Goal: Information Seeking & Learning: Learn about a topic

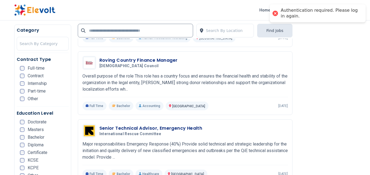
scroll to position [1309, 0]
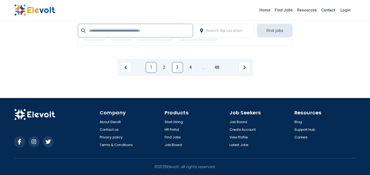
click at [150, 67] on link "1" at bounding box center [151, 67] width 11 height 11
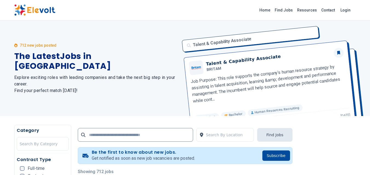
scroll to position [27, 0]
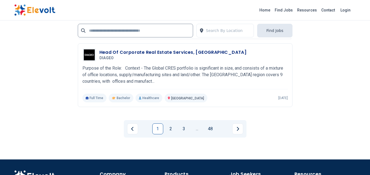
scroll to position [1286, 0]
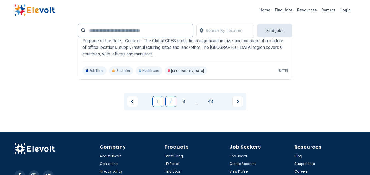
click at [170, 103] on link "2" at bounding box center [170, 101] width 11 height 11
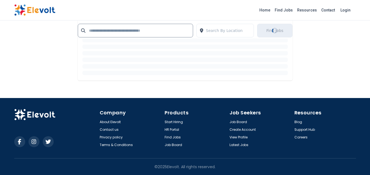
scroll to position [0, 0]
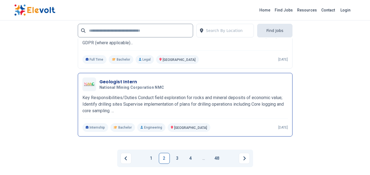
scroll to position [1259, 0]
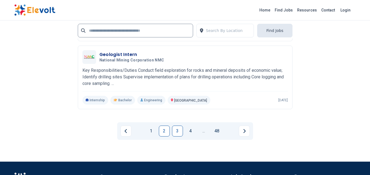
click at [180, 135] on link "3" at bounding box center [177, 131] width 11 height 11
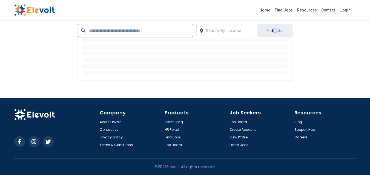
scroll to position [0, 0]
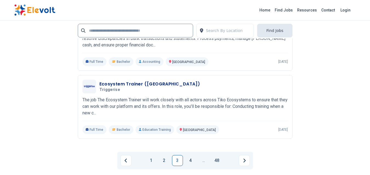
scroll to position [1259, 0]
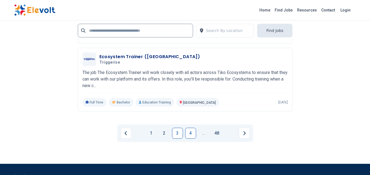
click at [192, 135] on link "4" at bounding box center [190, 133] width 11 height 11
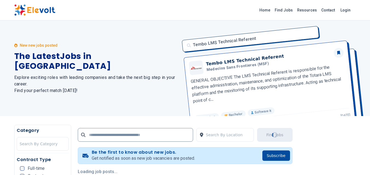
scroll to position [55, 0]
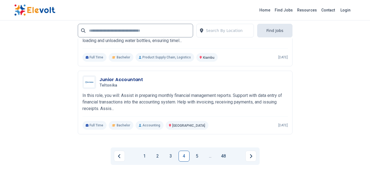
scroll to position [1259, 0]
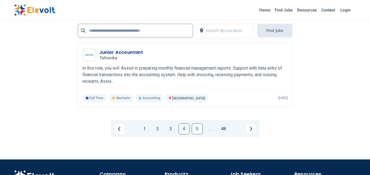
click at [198, 132] on link "5" at bounding box center [197, 129] width 11 height 11
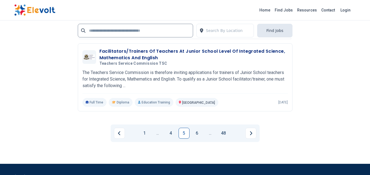
scroll to position [1286, 0]
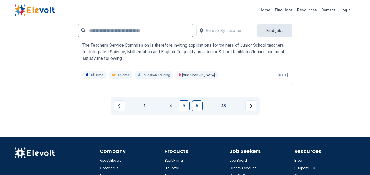
click at [198, 108] on link "6" at bounding box center [197, 106] width 11 height 11
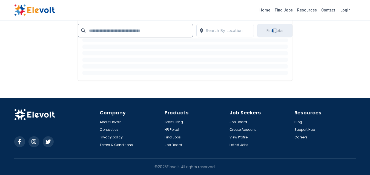
scroll to position [0, 0]
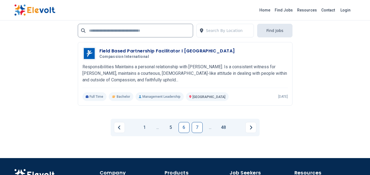
scroll to position [1231, 0]
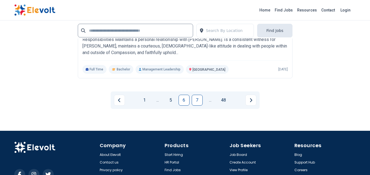
click at [197, 102] on link "7" at bounding box center [197, 100] width 11 height 11
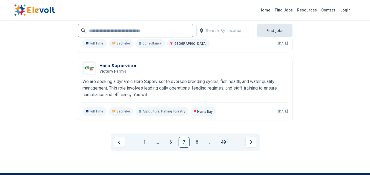
scroll to position [1177, 0]
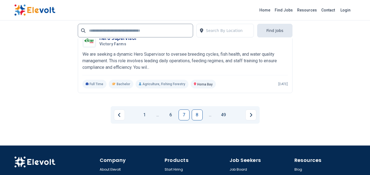
click at [196, 118] on link "8" at bounding box center [197, 115] width 11 height 11
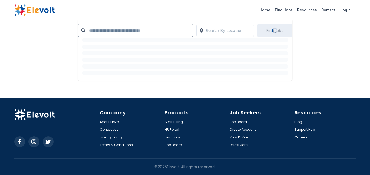
scroll to position [0, 0]
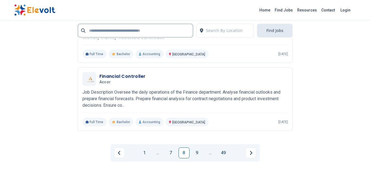
scroll to position [1122, 0]
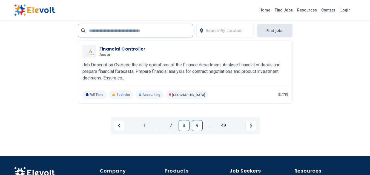
click at [198, 126] on link "9" at bounding box center [197, 125] width 11 height 11
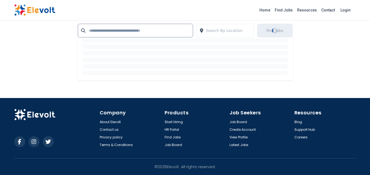
scroll to position [0, 0]
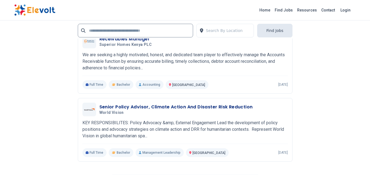
scroll to position [1231, 0]
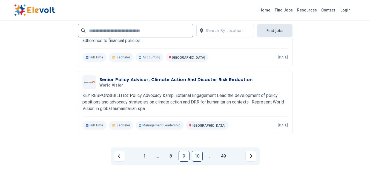
click at [198, 158] on link "10" at bounding box center [197, 156] width 11 height 11
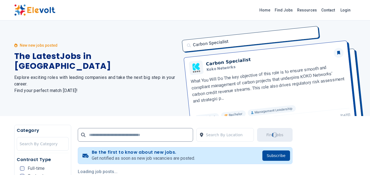
scroll to position [82, 0]
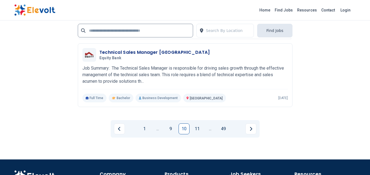
scroll to position [1286, 0]
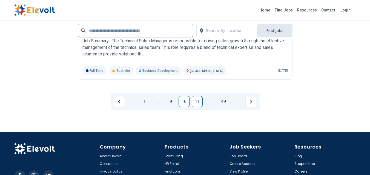
click at [199, 102] on link "11" at bounding box center [197, 101] width 11 height 11
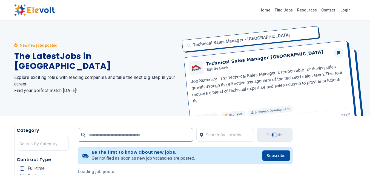
scroll to position [82, 0]
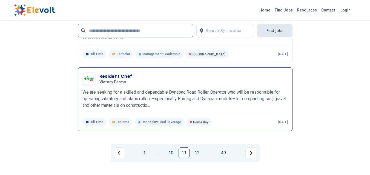
scroll to position [1149, 0]
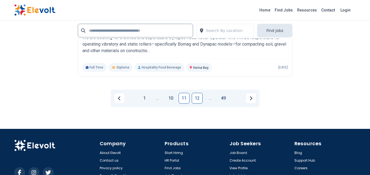
click at [196, 101] on link "12" at bounding box center [197, 98] width 11 height 11
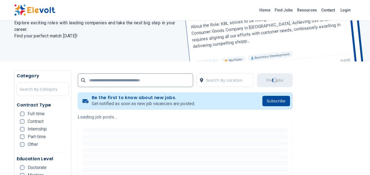
scroll to position [82, 0]
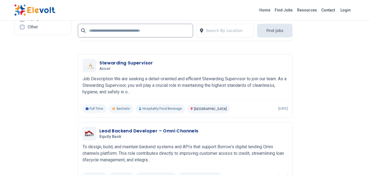
scroll to position [1095, 0]
